Goal: Task Accomplishment & Management: Manage account settings

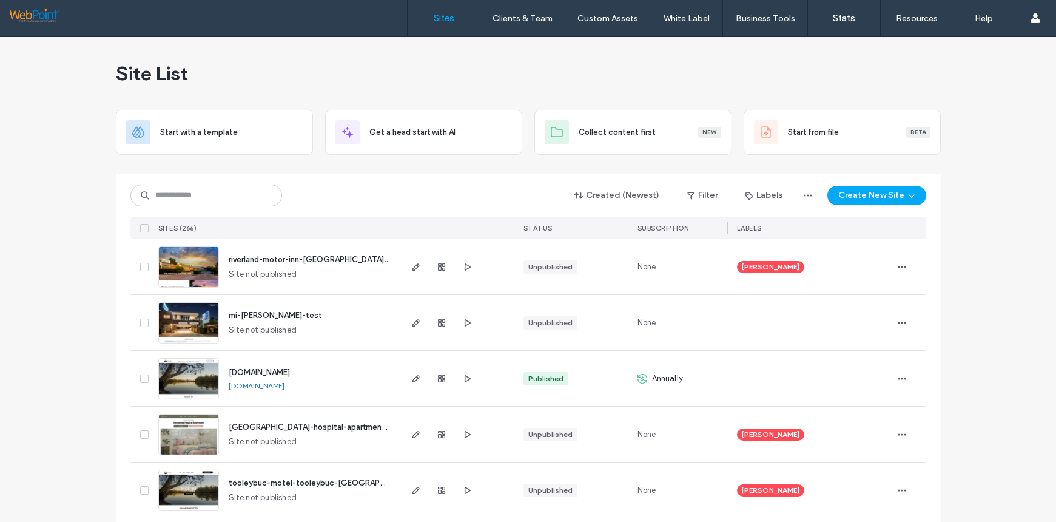
click at [189, 265] on img at bounding box center [188, 288] width 59 height 83
click at [438, 266] on icon "button" at bounding box center [442, 267] width 10 height 10
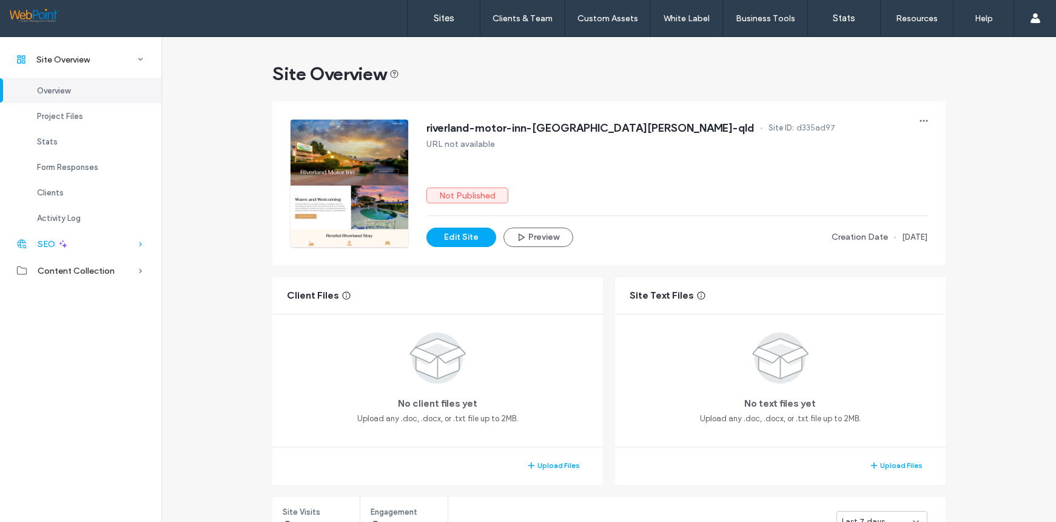
click at [158, 245] on div "SEO" at bounding box center [80, 244] width 161 height 27
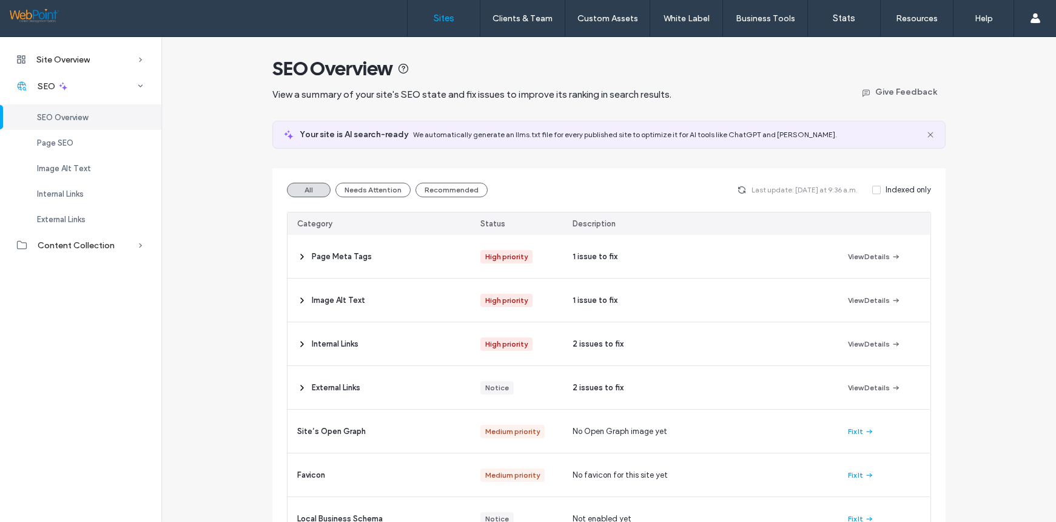
click at [451, 15] on label "Sites" at bounding box center [444, 18] width 21 height 11
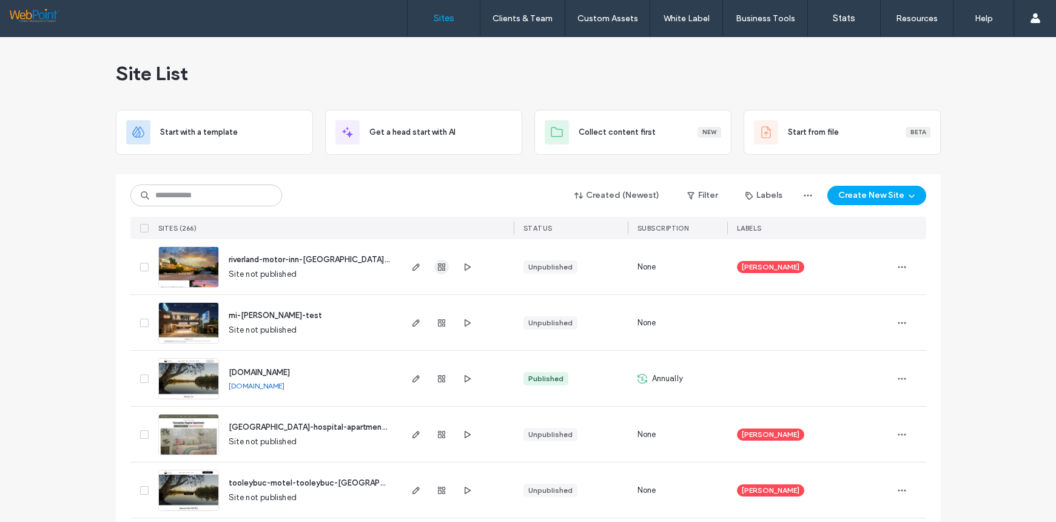
click at [437, 267] on icon "button" at bounding box center [442, 267] width 10 height 10
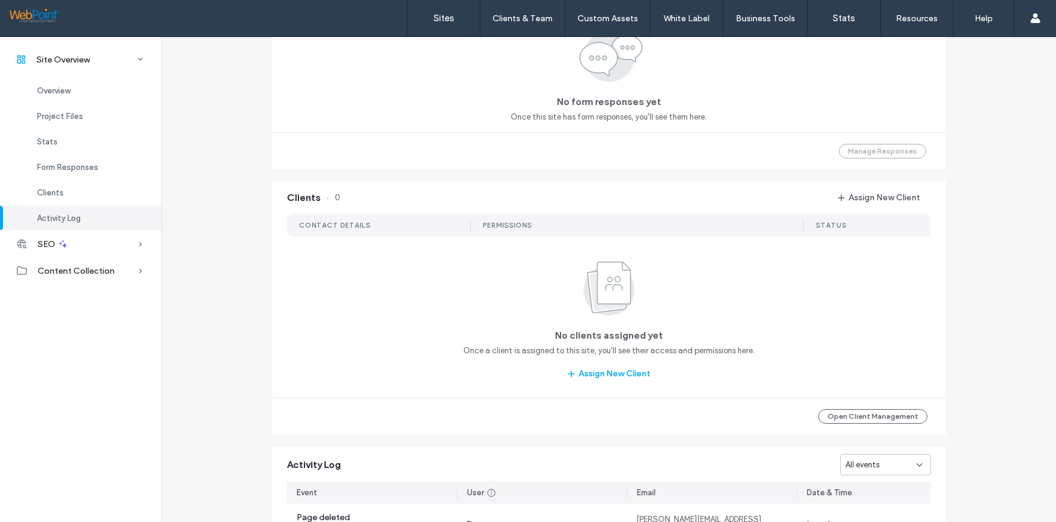
scroll to position [1151, 0]
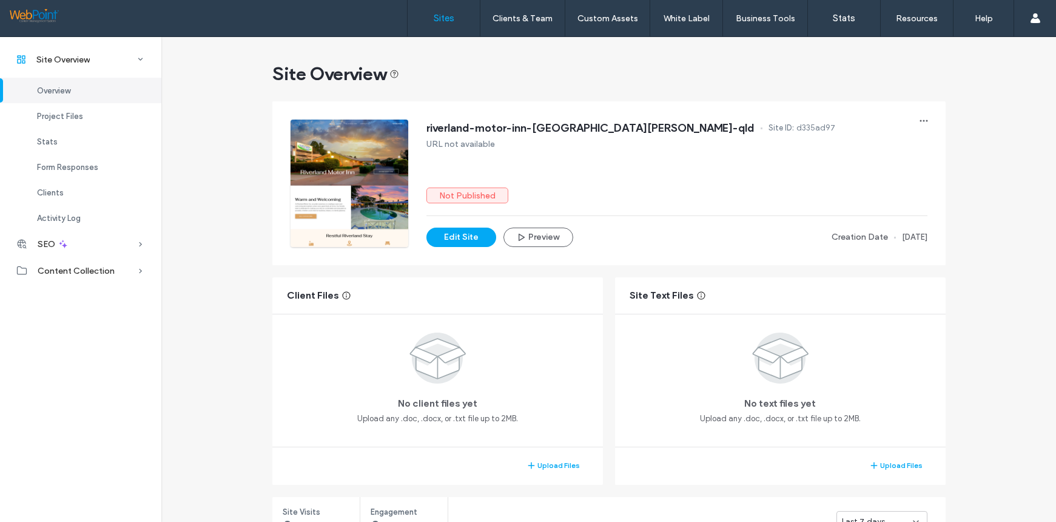
click at [448, 18] on label "Sites" at bounding box center [444, 18] width 21 height 11
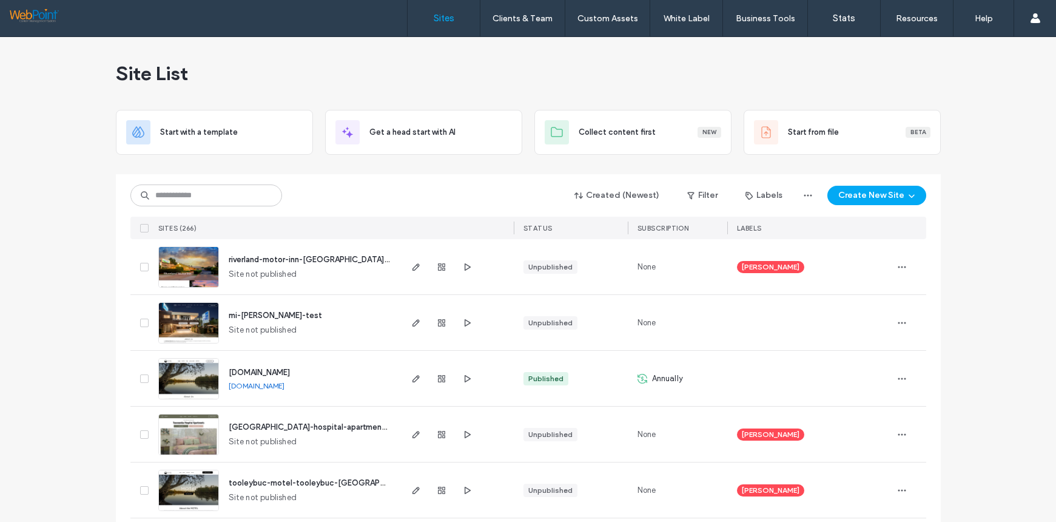
click at [201, 327] on img at bounding box center [188, 344] width 59 height 83
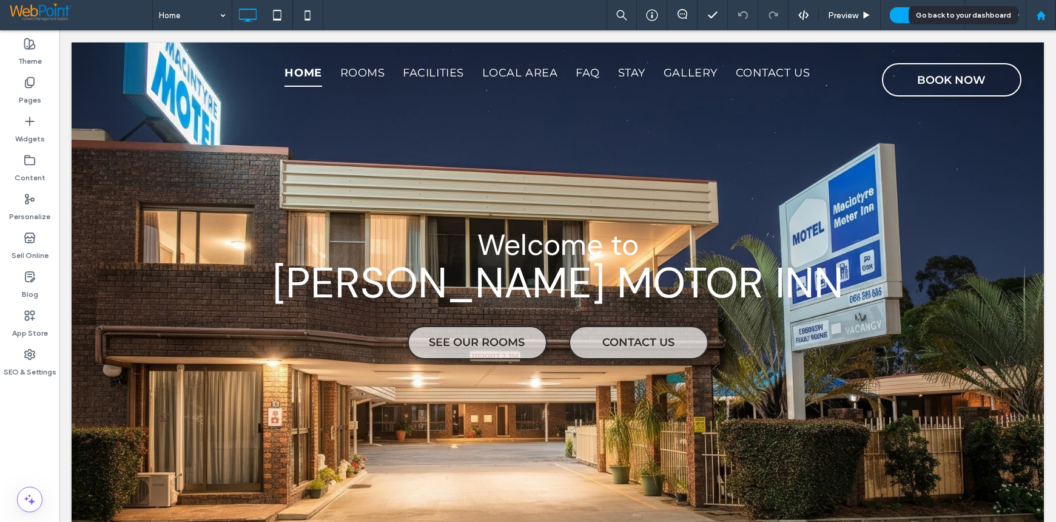
click at [1044, 17] on use at bounding box center [1040, 14] width 9 height 9
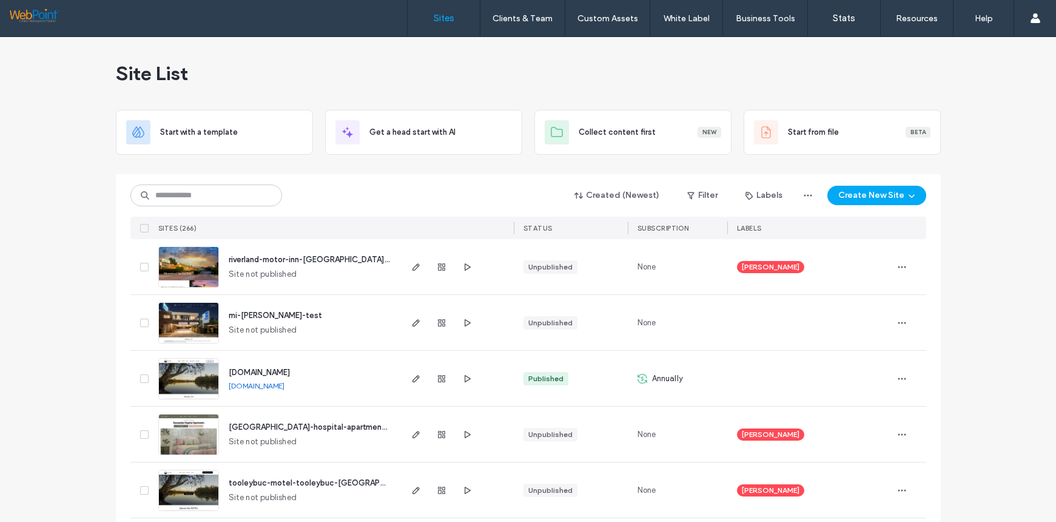
click at [180, 441] on img at bounding box center [188, 455] width 59 height 83
click at [898, 434] on use "button" at bounding box center [902, 434] width 8 height 2
click at [831, 304] on span "Duplicate Site" at bounding box center [848, 303] width 52 height 12
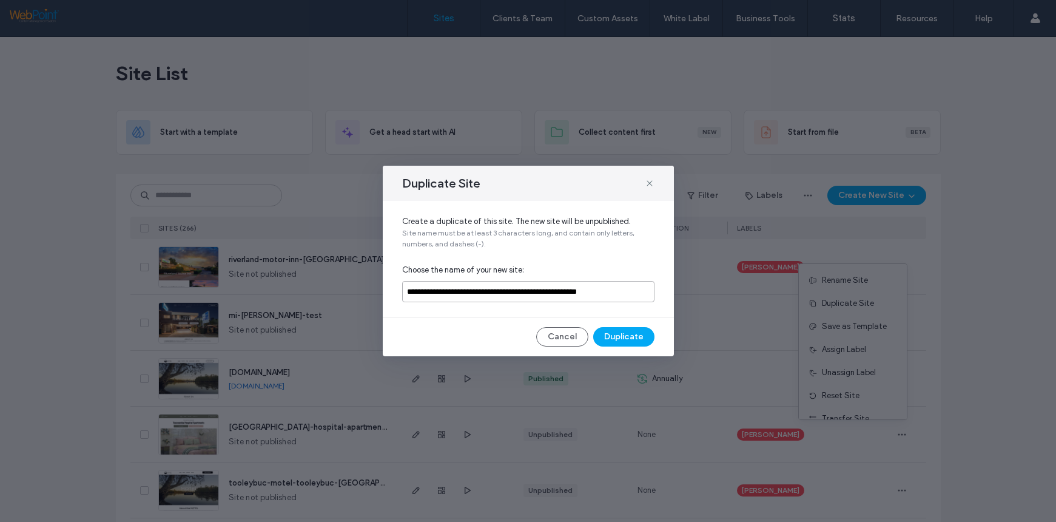
click at [629, 292] on input "**********" at bounding box center [528, 291] width 252 height 21
type input "**********"
drag, startPoint x: 542, startPoint y: 288, endPoint x: 732, endPoint y: 289, distance: 190.5
click at [732, 289] on div "**********" at bounding box center [528, 261] width 1056 height 522
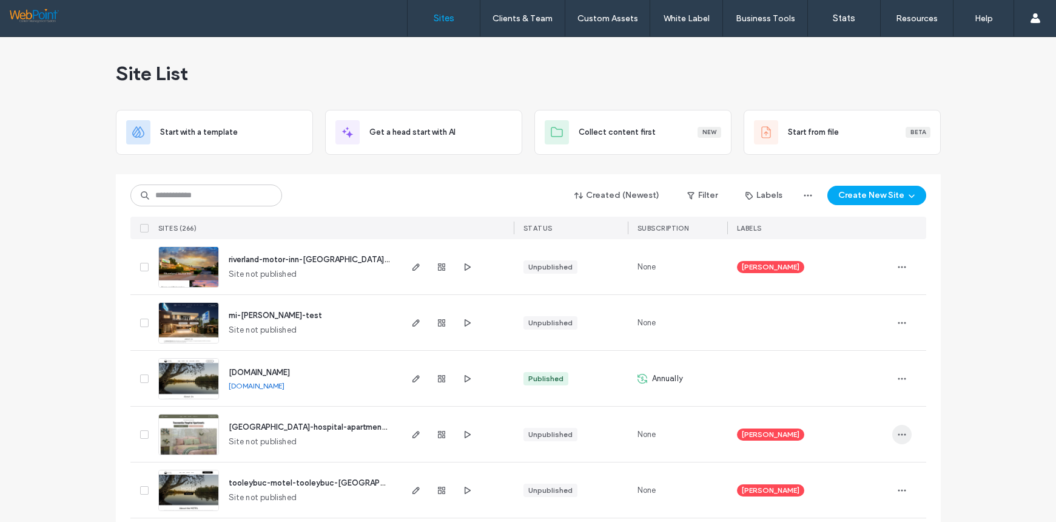
click at [898, 436] on icon "button" at bounding box center [903, 435] width 10 height 10
click at [850, 305] on span "Duplicate Site" at bounding box center [848, 303] width 52 height 12
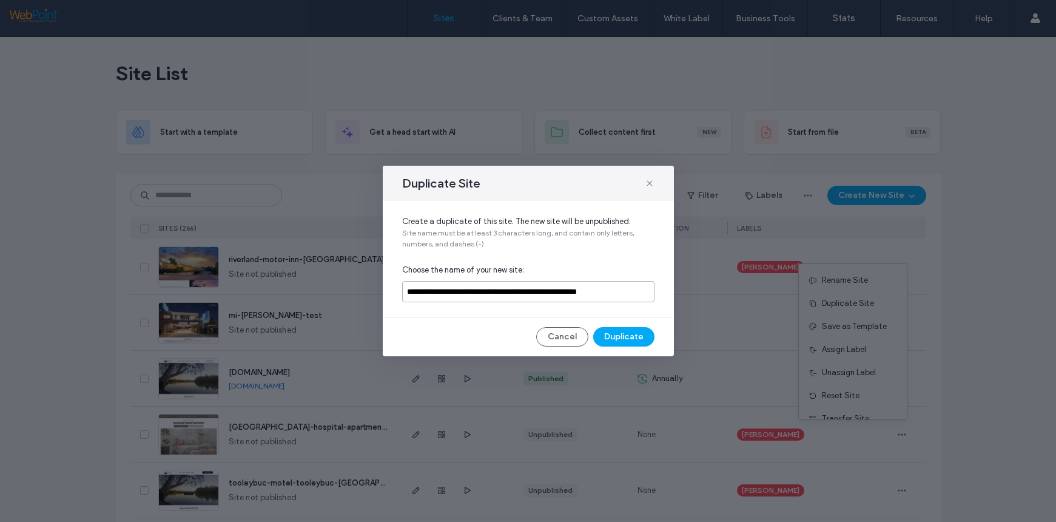
drag, startPoint x: 644, startPoint y: 292, endPoint x: 529, endPoint y: 292, distance: 115.3
click at [529, 292] on input "**********" at bounding box center [528, 291] width 252 height 21
type input "**********"
click at [625, 333] on button "Duplicate" at bounding box center [623, 336] width 61 height 19
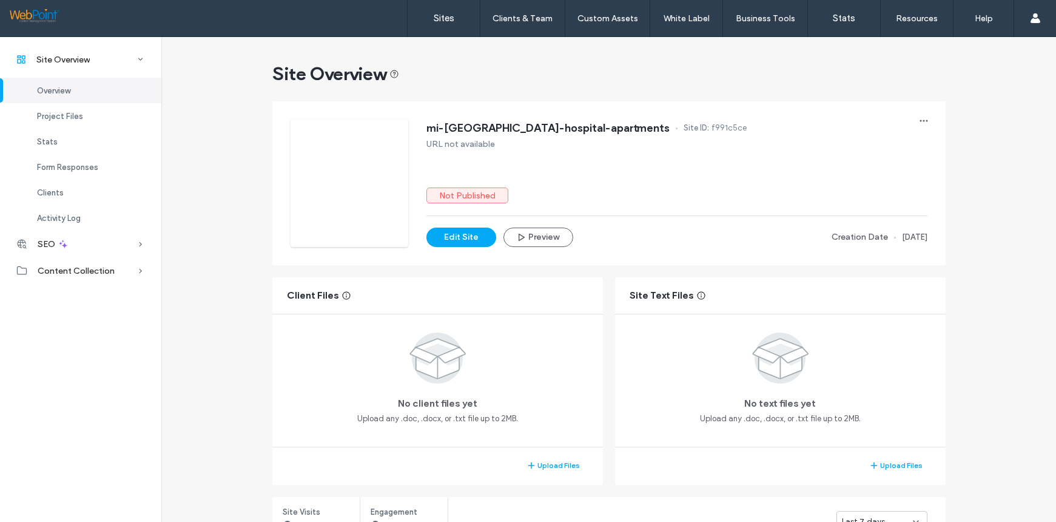
click at [464, 235] on button "Edit Site" at bounding box center [462, 237] width 70 height 19
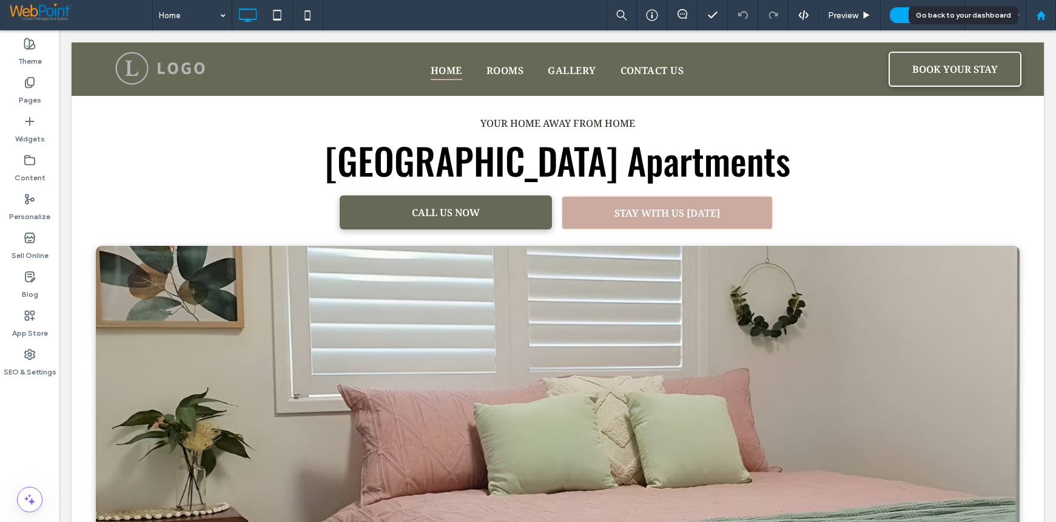
click at [1040, 13] on use at bounding box center [1040, 14] width 9 height 9
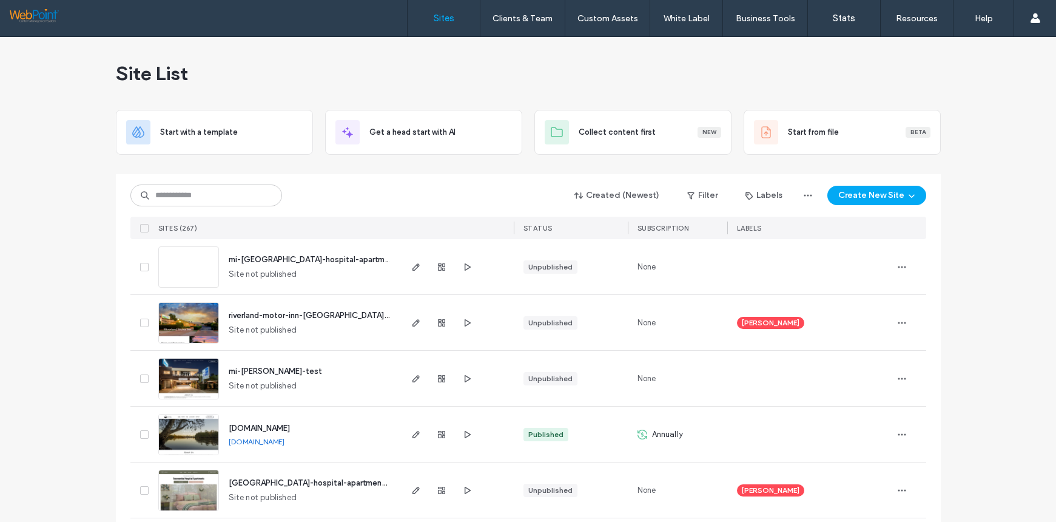
click at [181, 426] on img at bounding box center [188, 455] width 59 height 83
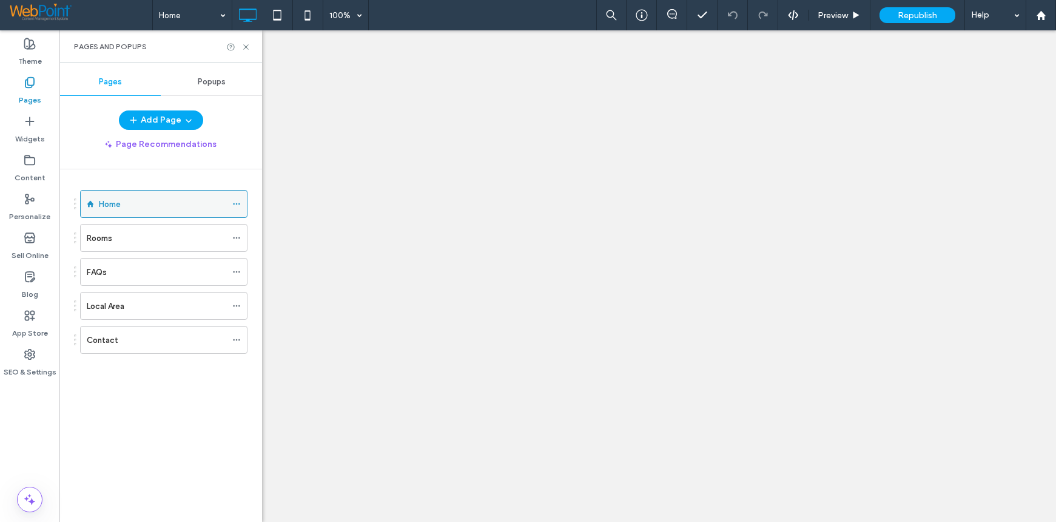
click at [232, 203] on div "Home" at bounding box center [163, 204] width 167 height 28
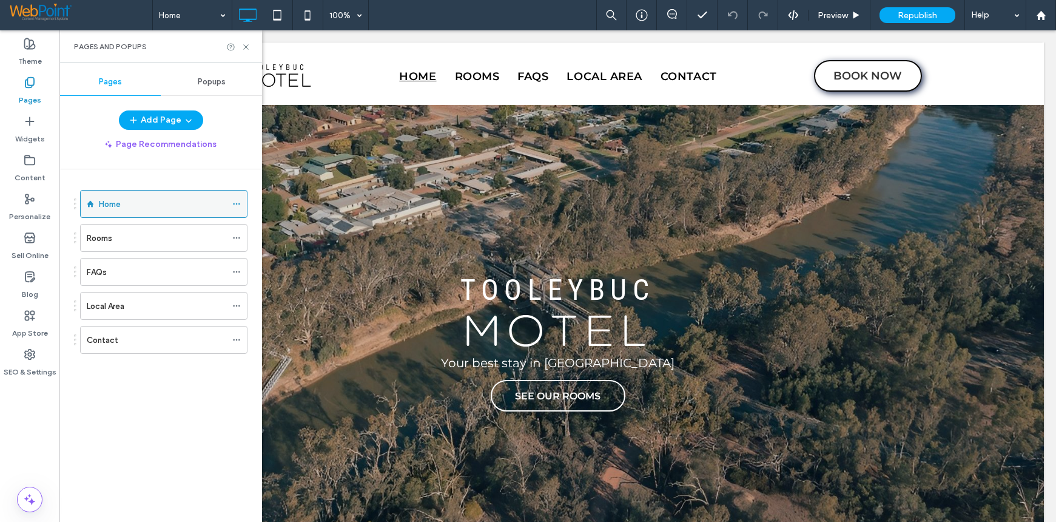
click at [231, 201] on div "Home" at bounding box center [163, 204] width 167 height 28
click at [234, 201] on icon at bounding box center [236, 204] width 8 height 8
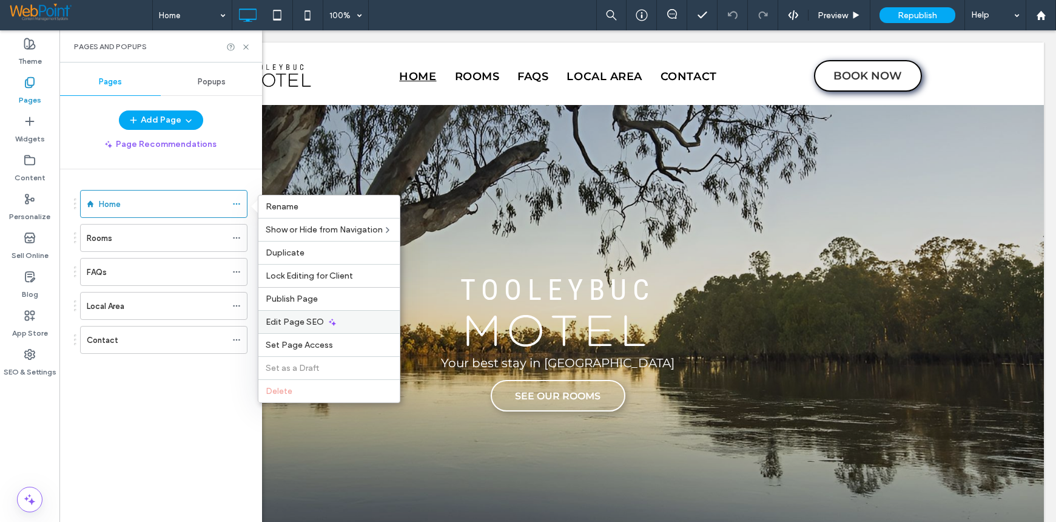
drag, startPoint x: 306, startPoint y: 319, endPoint x: 686, endPoint y: 169, distance: 408.9
click at [306, 319] on span "Edit Page SEO" at bounding box center [295, 322] width 58 height 10
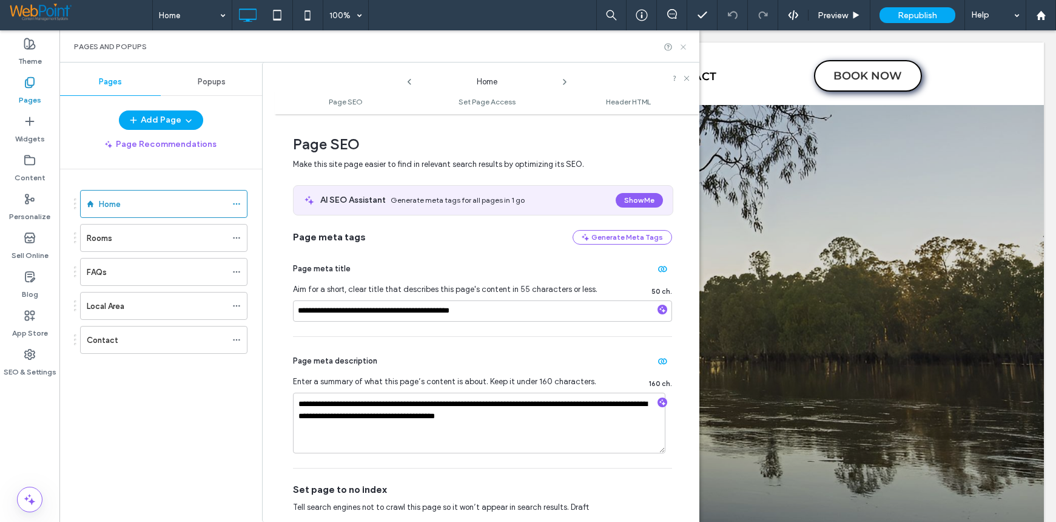
click at [683, 48] on use at bounding box center [683, 46] width 5 height 5
